Goal: Information Seeking & Learning: Find contact information

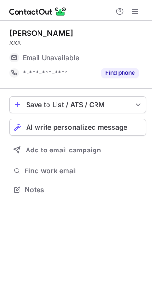
scroll to position [5, 5]
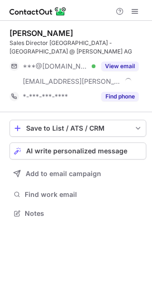
scroll to position [207, 152]
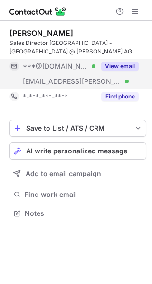
click at [130, 68] on button "View email" at bounding box center [119, 66] width 37 height 9
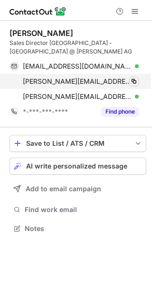
scroll to position [222, 152]
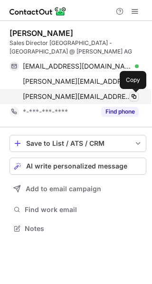
click at [131, 94] on span at bounding box center [134, 97] width 8 height 8
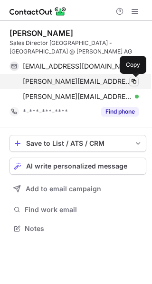
click at [130, 80] on span at bounding box center [134, 82] width 8 height 8
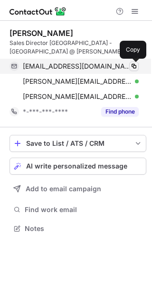
click at [131, 63] on span at bounding box center [134, 67] width 8 height 8
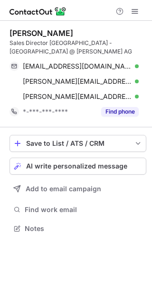
drag, startPoint x: 90, startPoint y: 34, endPoint x: 8, endPoint y: 31, distance: 81.6
click at [8, 31] on div "Christophe SUTTER Sales Director Switzerland -France @ GUTMANN Aluswiss AG sutt…" at bounding box center [76, 132] width 152 height 222
copy div "Christophe SUTTER"
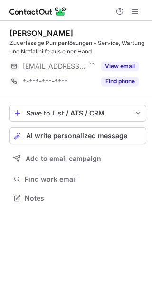
scroll to position [192, 152]
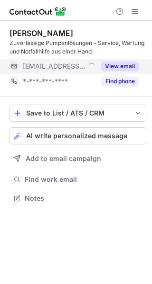
click at [110, 69] on button "View email" at bounding box center [119, 66] width 37 height 9
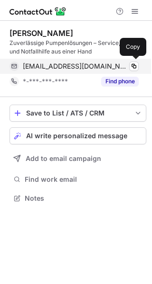
click at [129, 67] on div at bounding box center [134, 66] width 11 height 11
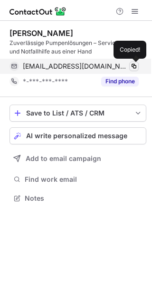
click at [132, 65] on span at bounding box center [134, 67] width 8 height 8
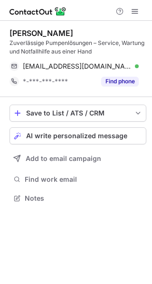
drag, startPoint x: 74, startPoint y: 35, endPoint x: 9, endPoint y: 34, distance: 65.9
click at [9, 34] on div "Sascha Tschanz Zuverlässige Pumpenlösungen – Service, Wartung und Notfallhilfe …" at bounding box center [76, 117] width 152 height 192
copy div "Sascha Tschanz"
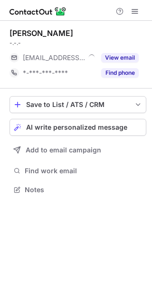
scroll to position [5, 5]
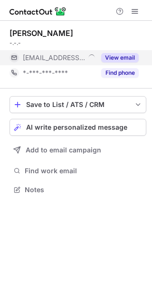
click at [110, 58] on button "View email" at bounding box center [119, 57] width 37 height 9
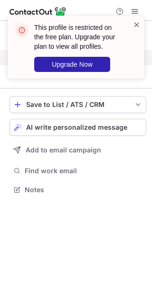
click at [138, 23] on span at bounding box center [137, 24] width 8 height 9
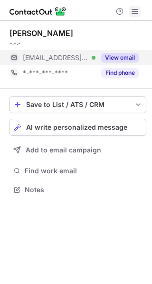
click at [136, 10] on span at bounding box center [135, 12] width 8 height 8
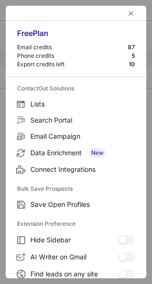
scroll to position [110, 0]
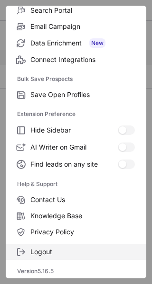
click at [52, 252] on span "Logout" at bounding box center [82, 252] width 104 height 9
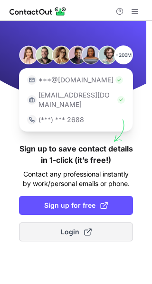
click at [58, 225] on button "Login" at bounding box center [76, 232] width 114 height 19
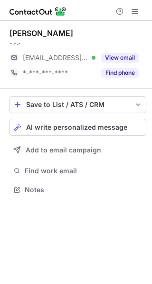
scroll to position [5, 5]
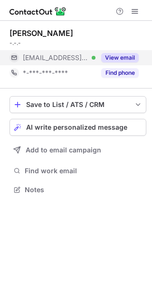
click at [133, 54] on button "View email" at bounding box center [119, 57] width 37 height 9
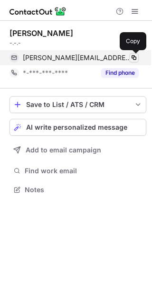
click at [132, 56] on span at bounding box center [134, 58] width 8 height 8
click at [130, 56] on span at bounding box center [134, 58] width 8 height 8
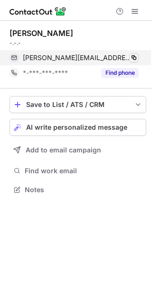
click at [130, 56] on span at bounding box center [134, 58] width 8 height 8
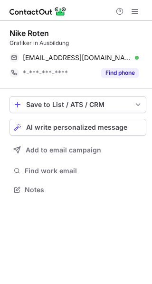
scroll to position [183, 152]
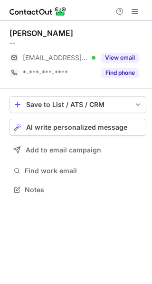
scroll to position [5, 5]
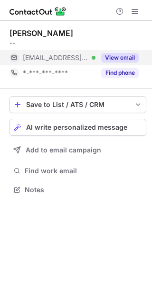
click at [122, 52] on div "View email" at bounding box center [116, 57] width 43 height 15
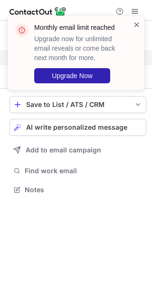
click at [135, 22] on span at bounding box center [137, 24] width 8 height 9
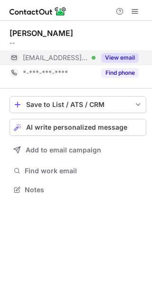
click at [132, 10] on span at bounding box center [135, 12] width 8 height 8
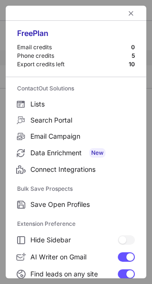
scroll to position [110, 0]
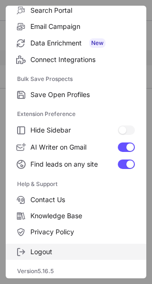
click at [61, 248] on span "Logout" at bounding box center [82, 252] width 104 height 9
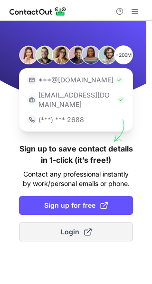
click at [59, 228] on button "Login" at bounding box center [76, 232] width 114 height 19
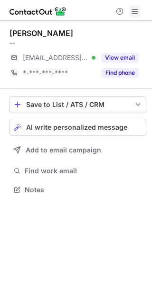
scroll to position [5, 5]
click at [135, 10] on span at bounding box center [135, 12] width 8 height 8
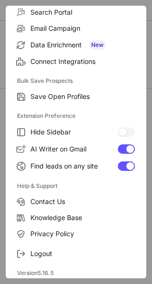
scroll to position [110, 0]
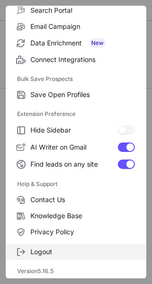
click at [65, 258] on label "Logout" at bounding box center [76, 252] width 140 height 16
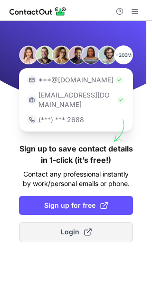
click at [42, 224] on button "Login" at bounding box center [76, 232] width 114 height 19
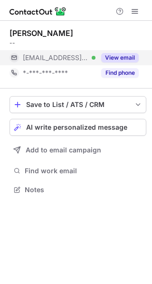
scroll to position [5, 5]
click at [124, 58] on button "View email" at bounding box center [119, 57] width 37 height 9
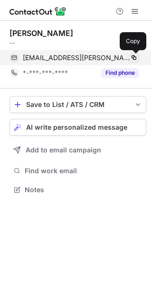
click at [135, 57] on span at bounding box center [134, 58] width 8 height 8
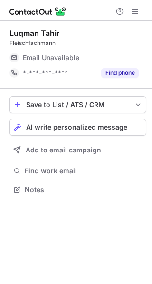
scroll to position [5, 5]
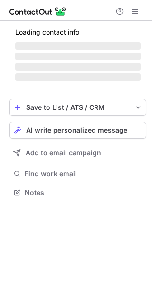
scroll to position [192, 152]
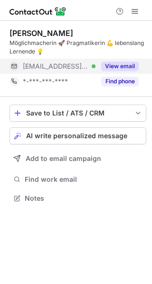
click at [123, 64] on button "View email" at bounding box center [119, 66] width 37 height 9
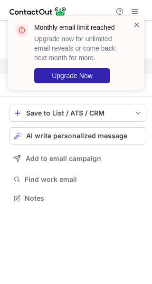
click at [138, 22] on span at bounding box center [137, 24] width 8 height 9
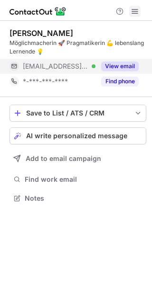
click at [135, 11] on span at bounding box center [135, 12] width 8 height 8
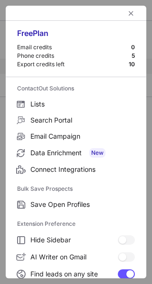
scroll to position [110, 0]
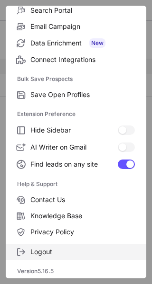
click at [59, 251] on span "Logout" at bounding box center [82, 252] width 104 height 9
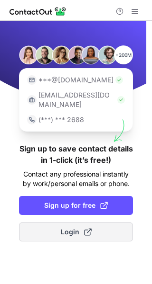
click at [61, 228] on span "Login" at bounding box center [76, 232] width 31 height 9
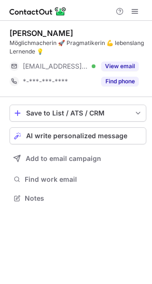
scroll to position [192, 152]
click at [136, 9] on span at bounding box center [135, 12] width 8 height 8
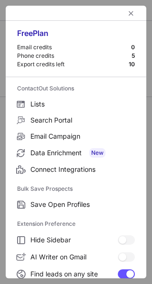
scroll to position [110, 0]
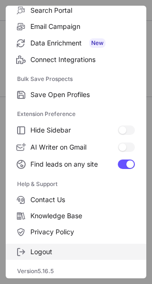
click at [51, 255] on span "Logout" at bounding box center [82, 252] width 104 height 9
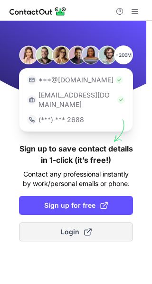
click at [55, 227] on button "Login" at bounding box center [76, 232] width 114 height 19
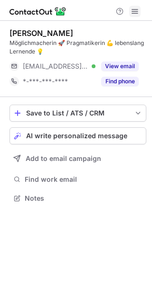
scroll to position [192, 152]
click at [135, 13] on span at bounding box center [135, 12] width 8 height 8
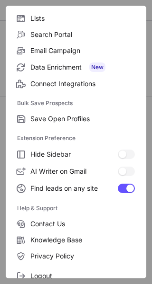
scroll to position [110, 0]
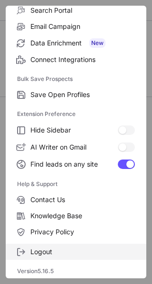
click at [55, 255] on span "Logout" at bounding box center [82, 252] width 104 height 9
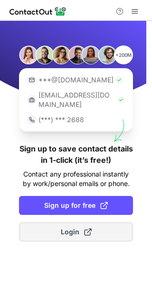
click at [64, 228] on span "Login" at bounding box center [76, 232] width 31 height 9
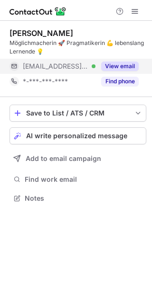
scroll to position [192, 152]
click at [116, 64] on button "View email" at bounding box center [119, 66] width 37 height 9
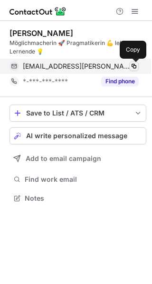
click at [136, 64] on span at bounding box center [134, 67] width 8 height 8
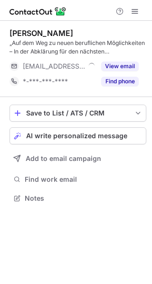
scroll to position [192, 152]
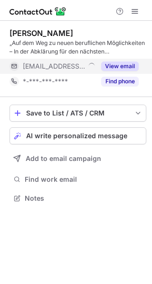
click at [107, 64] on button "View email" at bounding box center [119, 66] width 37 height 9
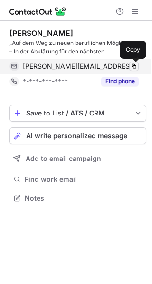
click at [133, 65] on span at bounding box center [134, 67] width 8 height 8
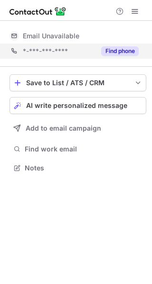
scroll to position [5, 5]
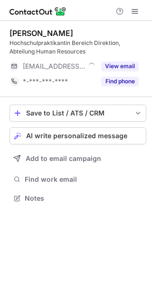
scroll to position [192, 152]
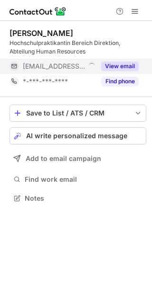
click at [131, 64] on button "View email" at bounding box center [119, 66] width 37 height 9
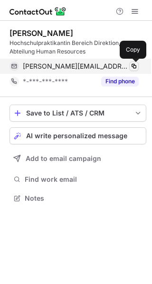
click at [130, 65] on span at bounding box center [134, 67] width 8 height 8
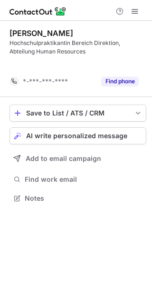
scroll to position [176, 152]
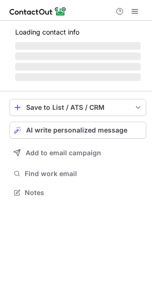
scroll to position [5, 5]
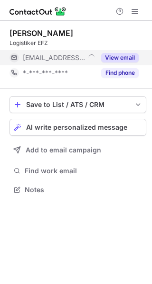
click at [125, 57] on button "View email" at bounding box center [119, 57] width 37 height 9
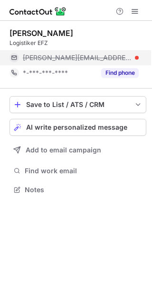
click at [135, 57] on div at bounding box center [137, 58] width 4 height 4
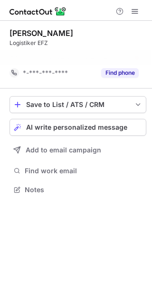
scroll to position [168, 152]
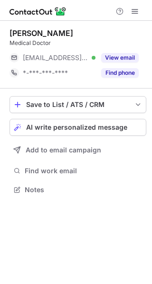
scroll to position [5, 5]
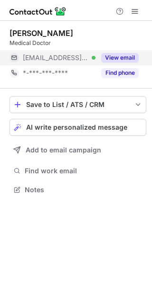
click at [129, 56] on button "View email" at bounding box center [119, 57] width 37 height 9
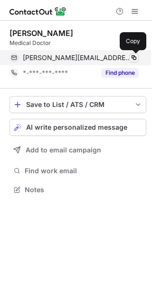
click at [134, 57] on span at bounding box center [134, 58] width 8 height 8
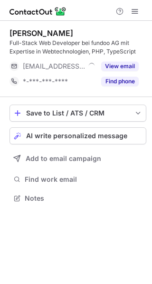
scroll to position [192, 152]
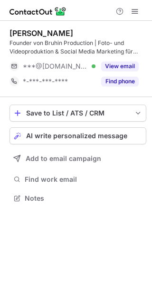
scroll to position [192, 152]
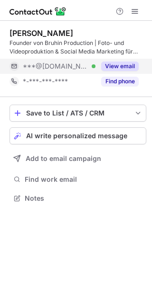
click at [127, 67] on button "View email" at bounding box center [119, 66] width 37 height 9
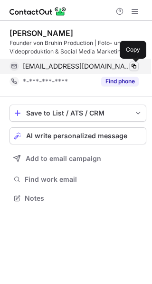
click at [130, 67] on span at bounding box center [134, 67] width 8 height 8
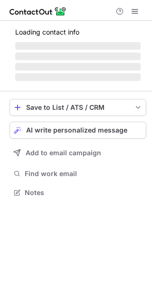
scroll to position [5, 5]
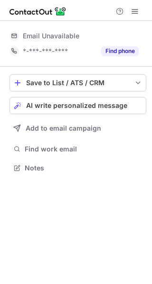
scroll to position [5, 5]
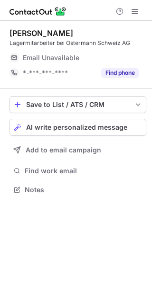
scroll to position [5, 5]
